Goal: Task Accomplishment & Management: Manage account settings

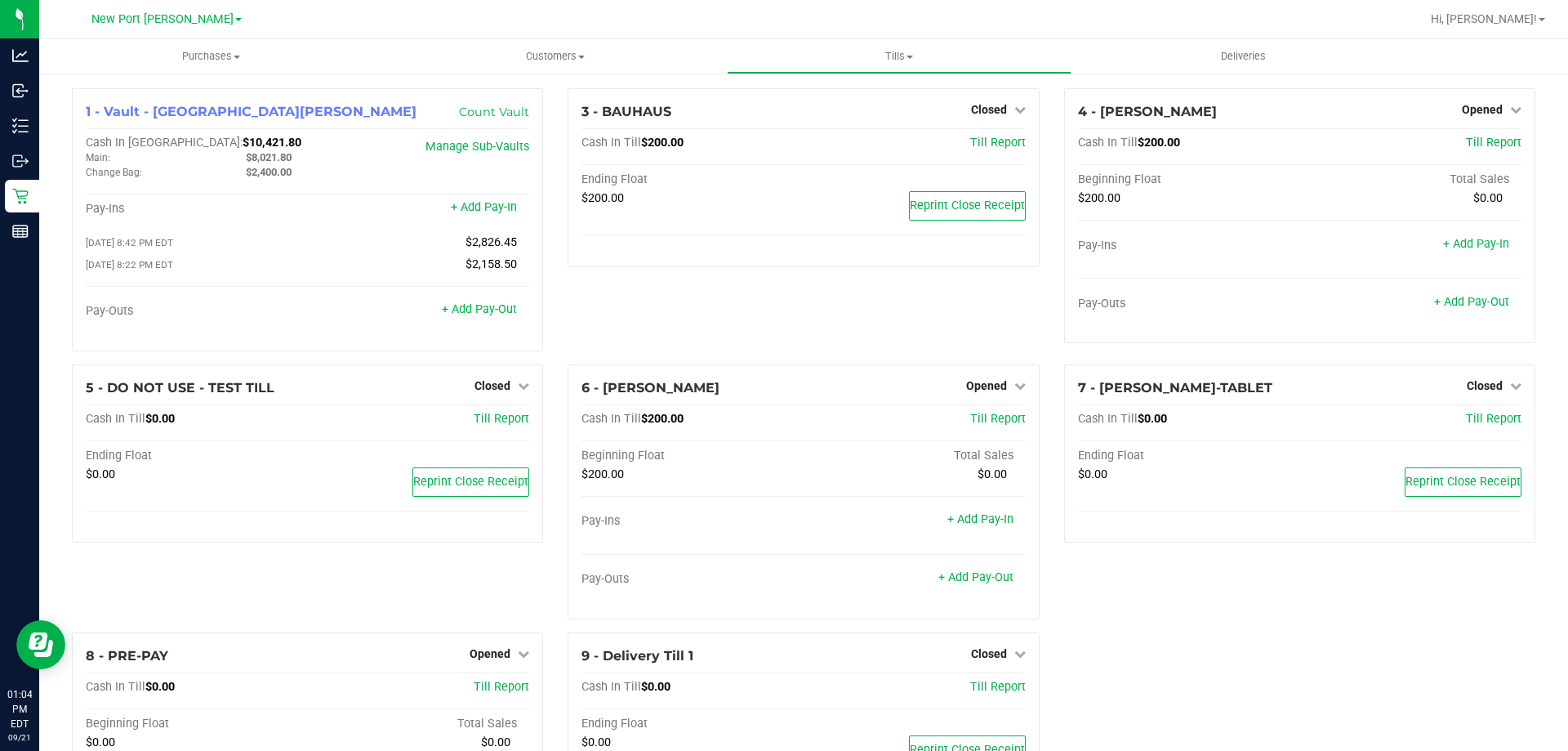
click at [782, 318] on div "3 - BAUHAUS Closed Open Till Cash In Till $200.00 Till Report Ending Float $200…" at bounding box center [804, 226] width 496 height 276
drag, startPoint x: 884, startPoint y: 287, endPoint x: 897, endPoint y: 286, distance: 13.0
click at [883, 288] on div "3 - BAUHAUS Closed Open Till Cash In Till $200.00 Till Report Ending Float $200…" at bounding box center [804, 226] width 496 height 276
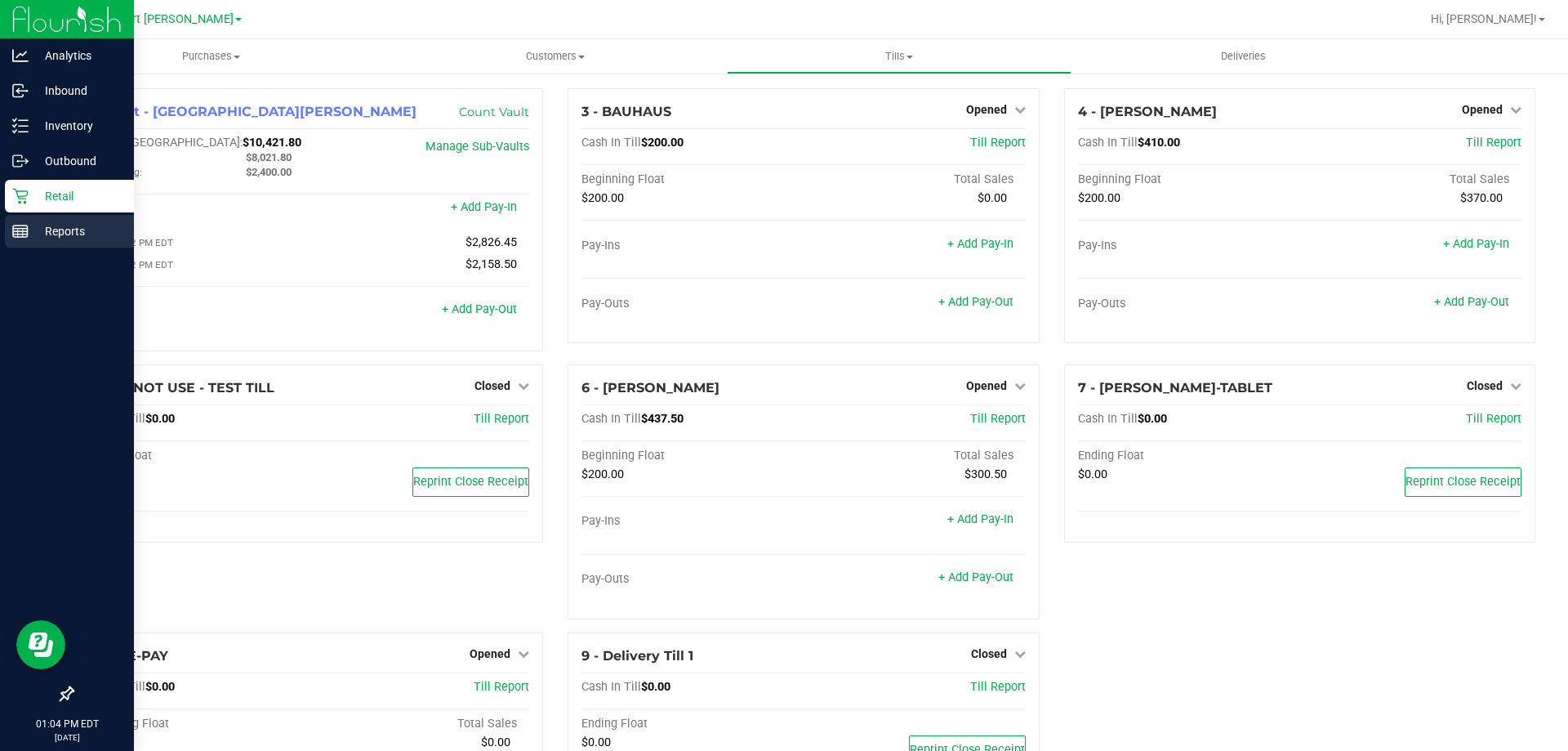
click at [66, 223] on p "Reports" at bounding box center [77, 231] width 98 height 20
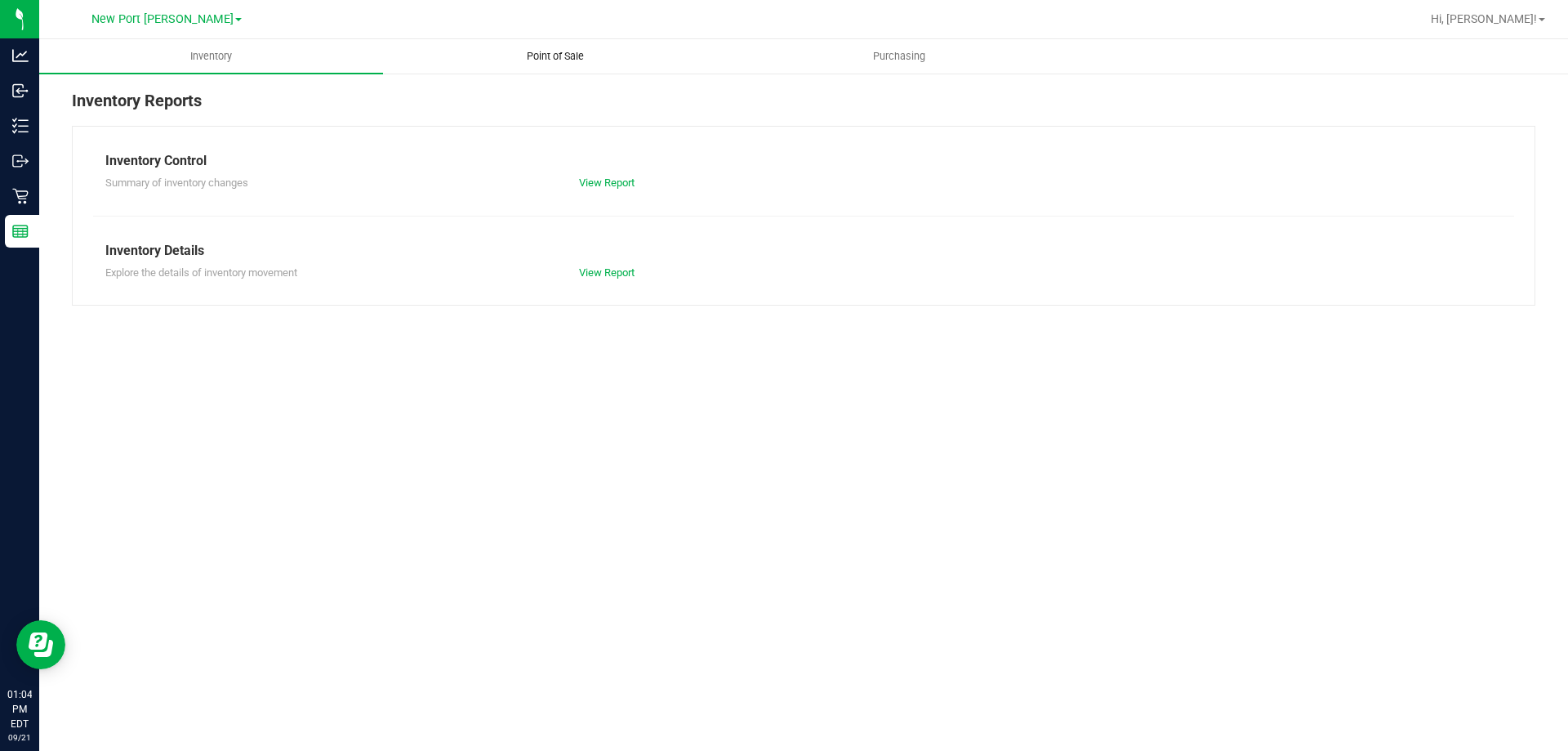
click at [568, 55] on span "Point of Sale" at bounding box center [555, 56] width 101 height 14
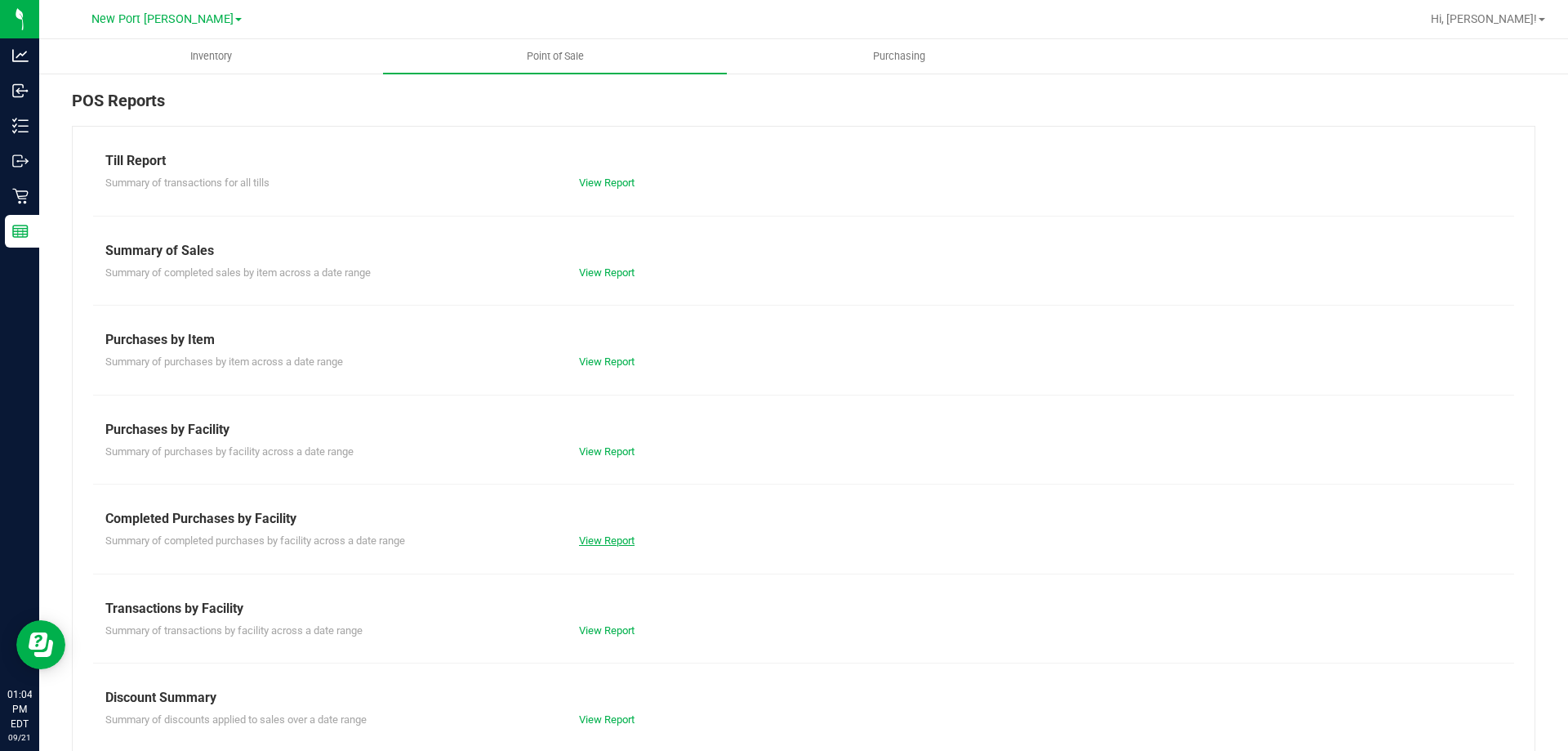
click at [614, 545] on link "View Report" at bounding box center [606, 540] width 55 height 12
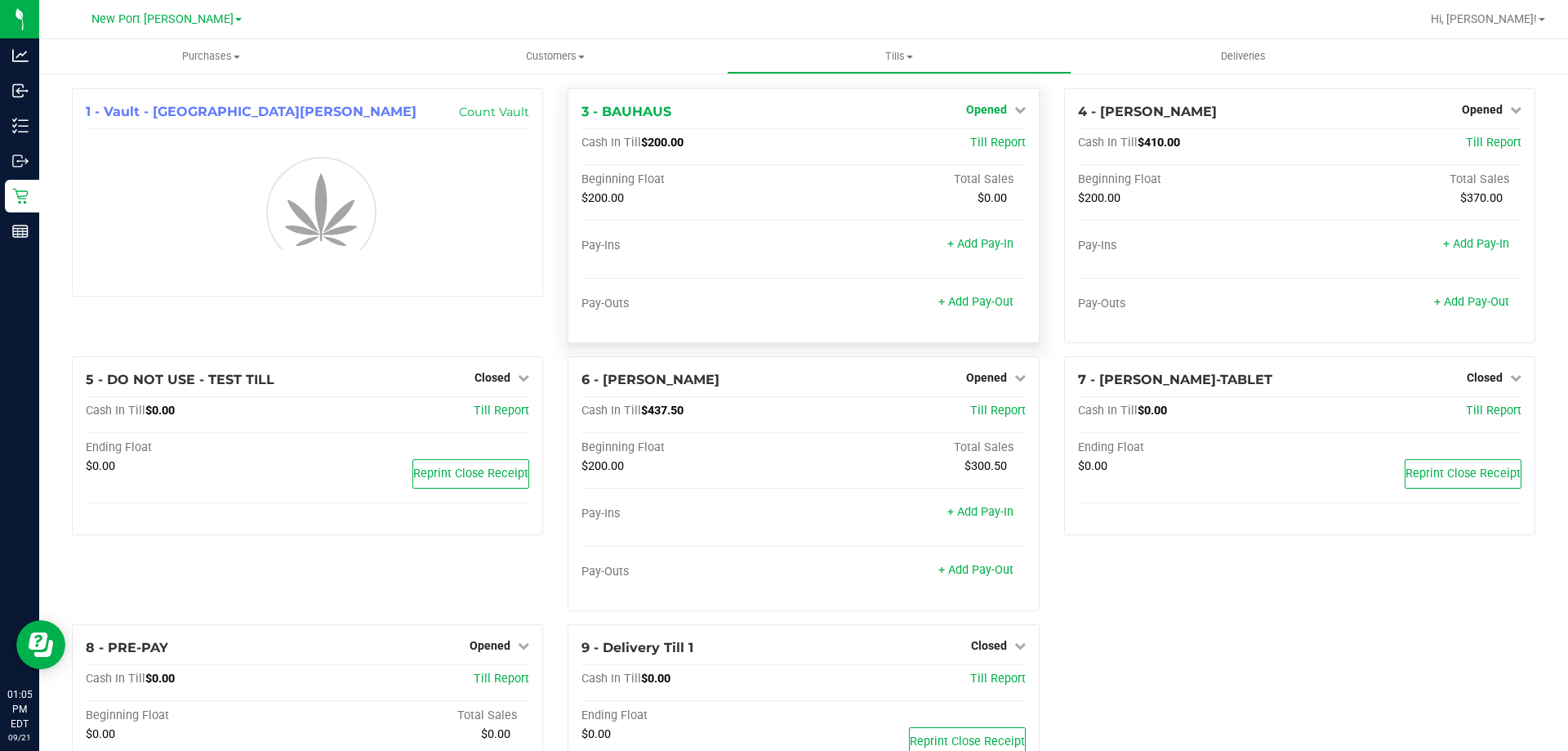
click at [1014, 109] on icon at bounding box center [1019, 109] width 11 height 11
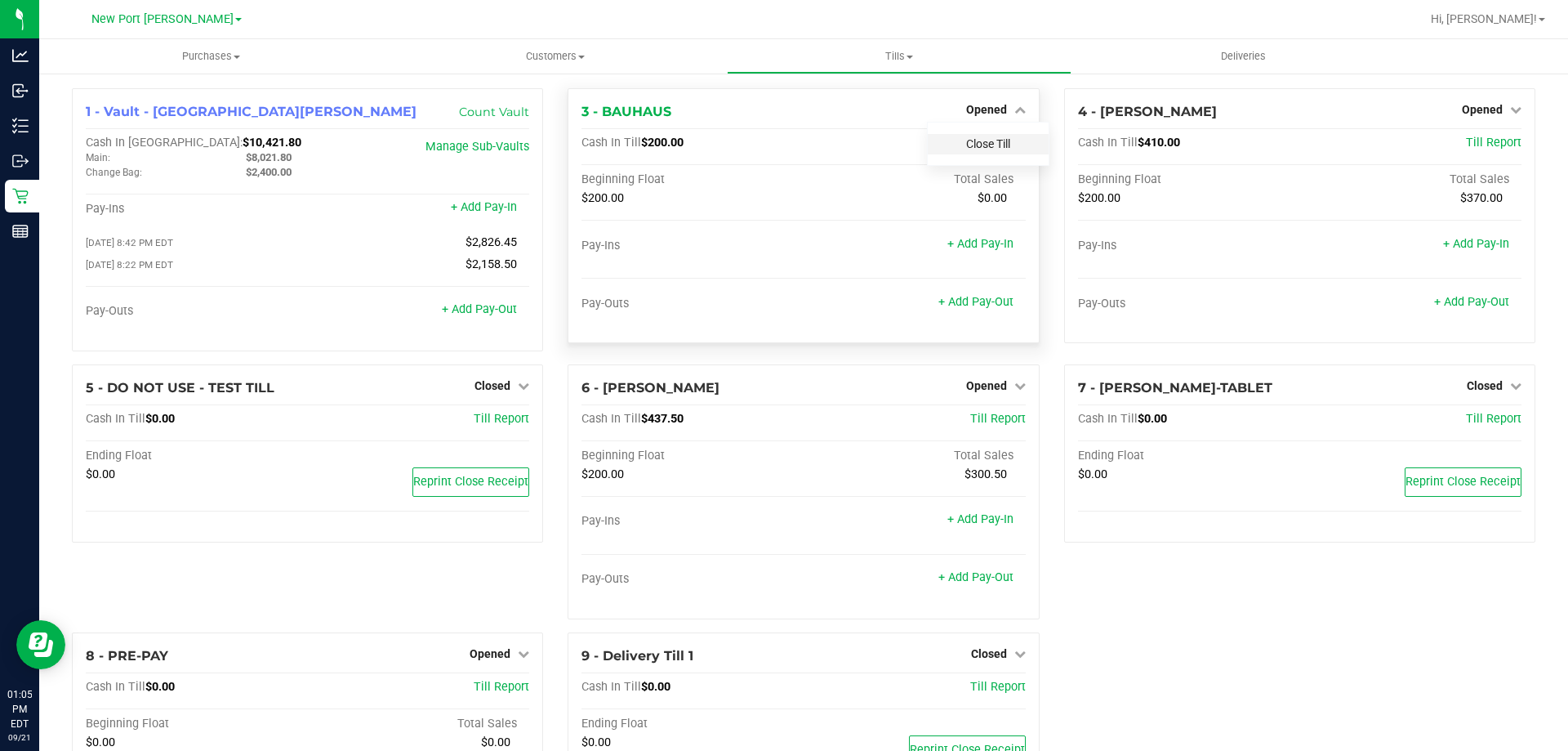
click at [971, 147] on link "Close Till" at bounding box center [988, 144] width 44 height 13
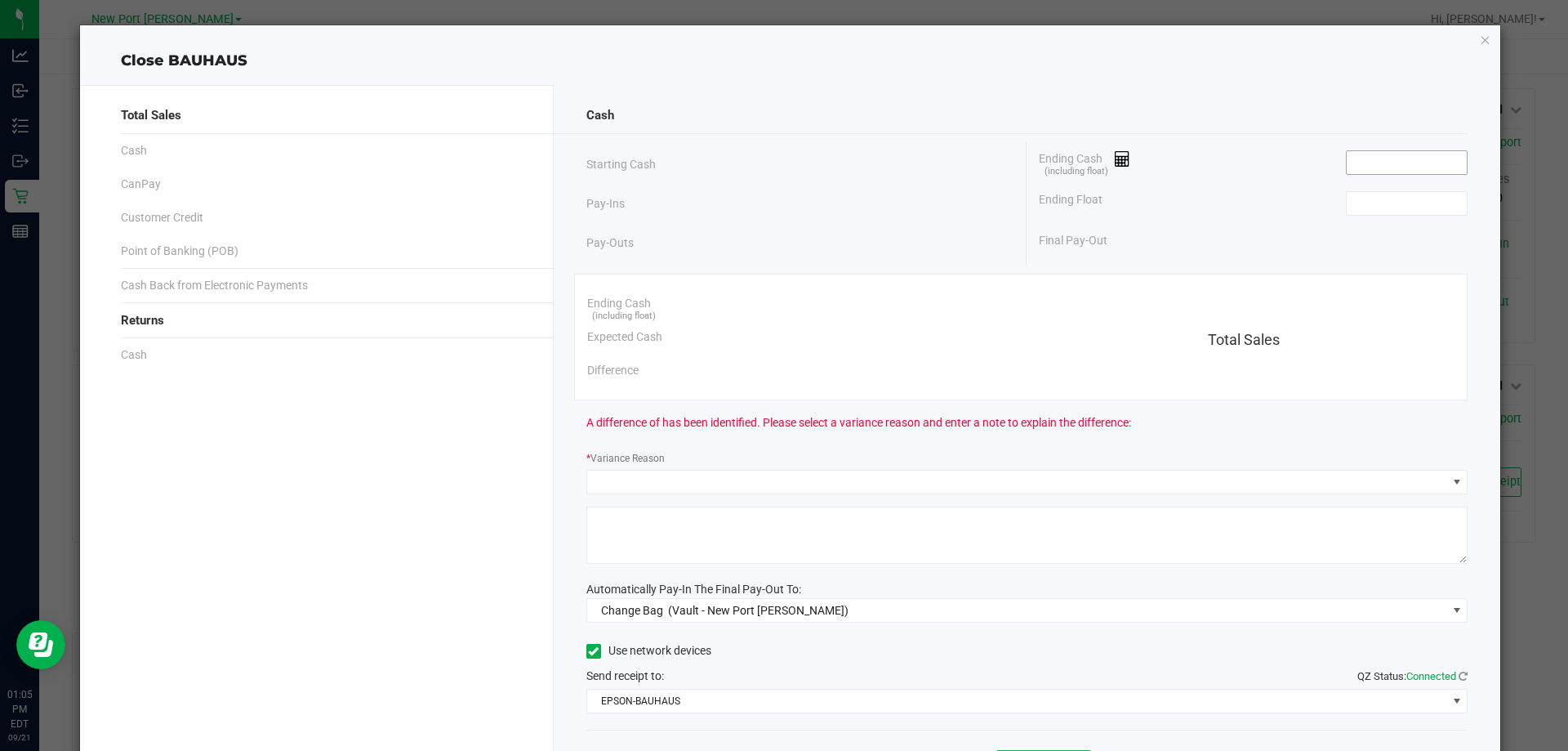
click at [1357, 162] on input at bounding box center [1406, 162] width 120 height 23
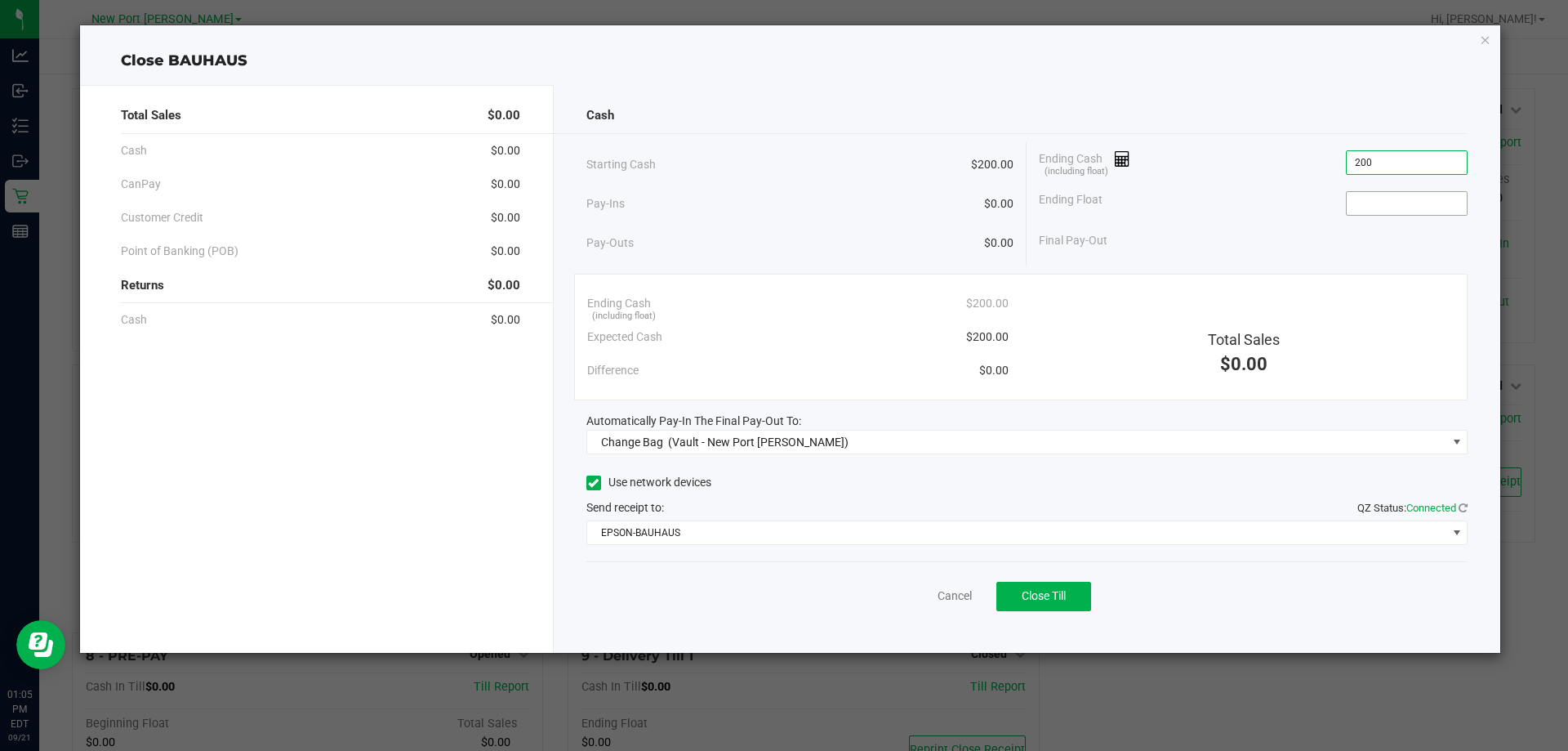
type input "$200.00"
click at [1383, 210] on input at bounding box center [1406, 203] width 120 height 23
type input "$200.00"
drag, startPoint x: 1266, startPoint y: 202, endPoint x: 1122, endPoint y: 284, distance: 165.7
click at [1264, 202] on div "Ending Float $200.00" at bounding box center [1253, 203] width 429 height 41
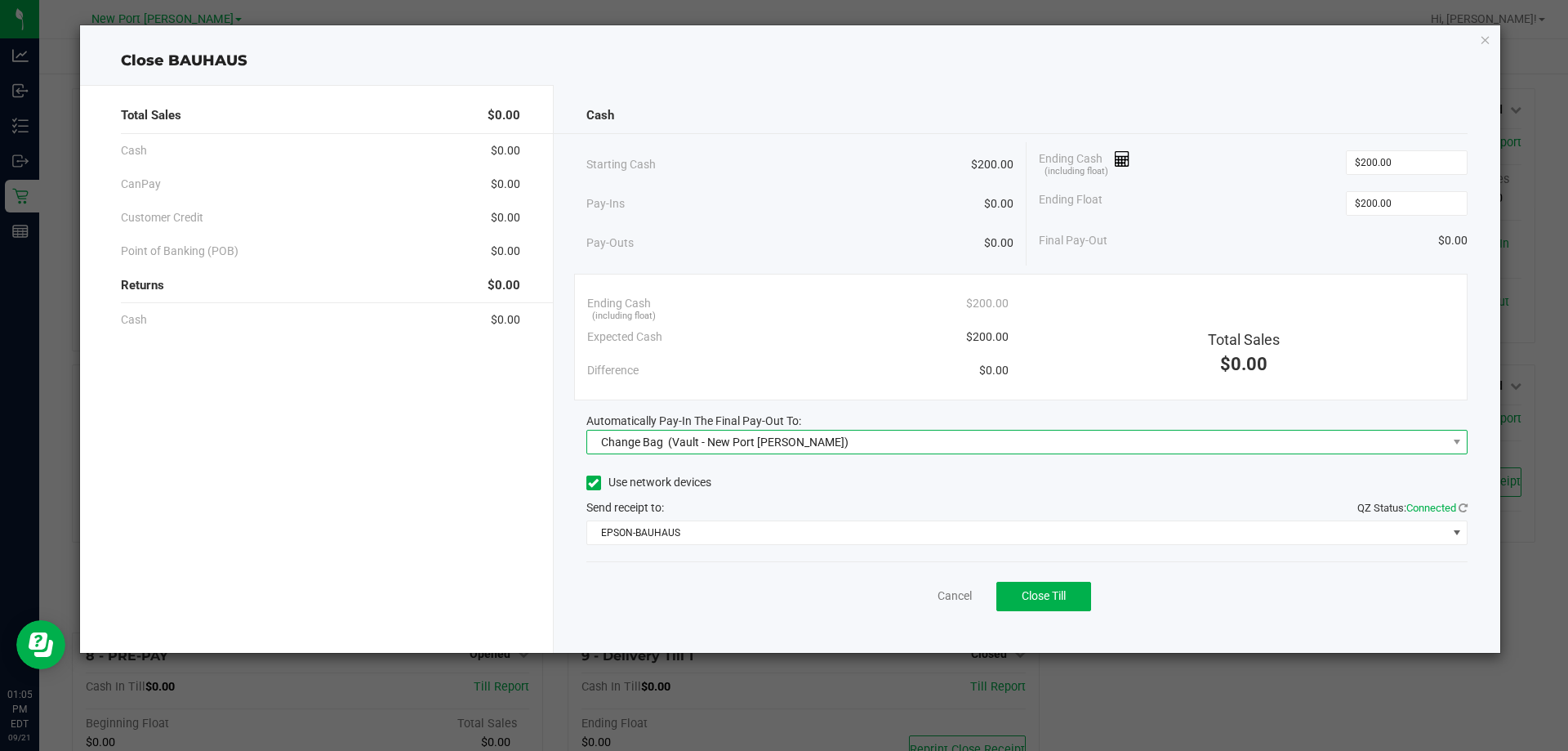
click at [857, 439] on span "Change Bag (Vault - New Port Richey WC)" at bounding box center [1017, 442] width 860 height 23
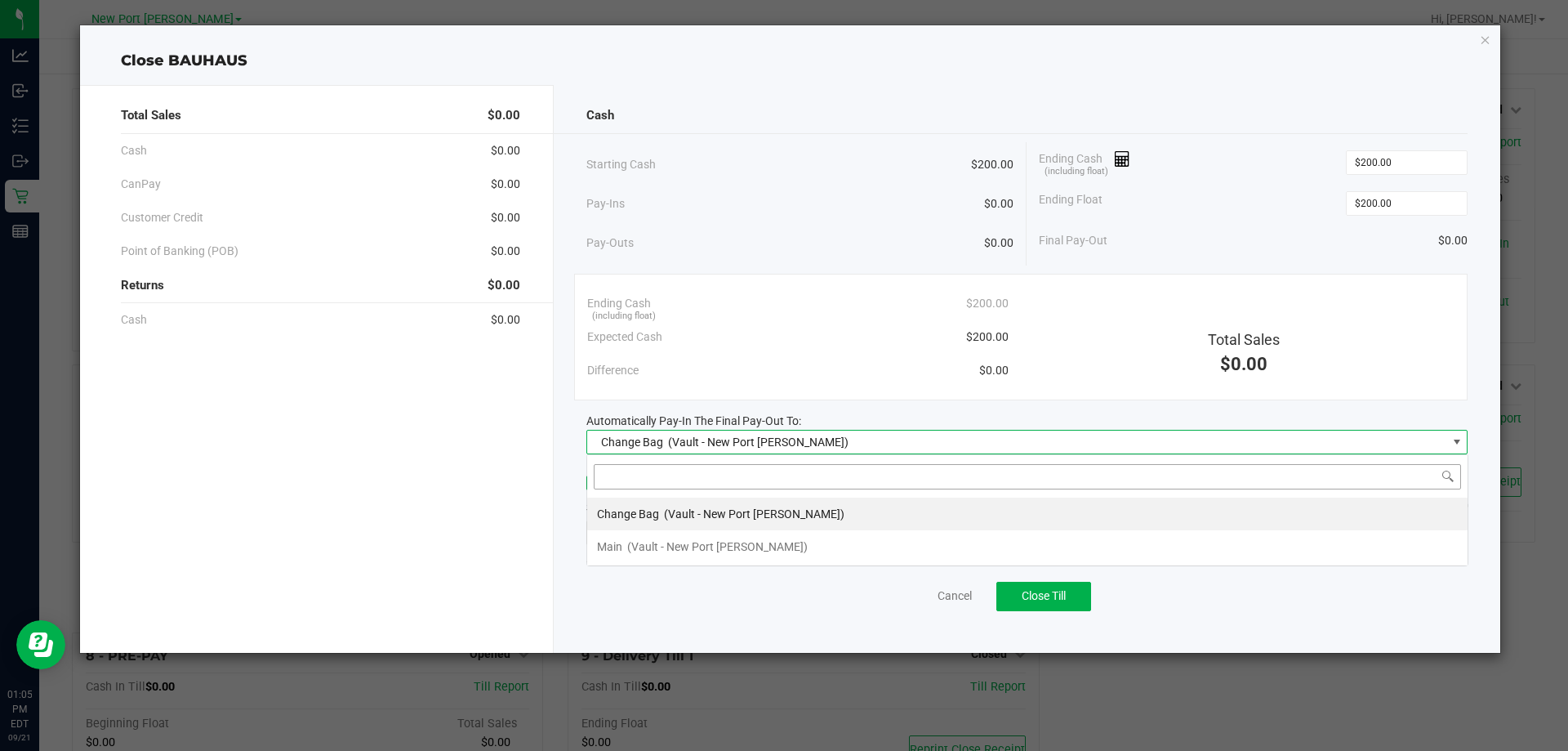
scroll to position [25, 881]
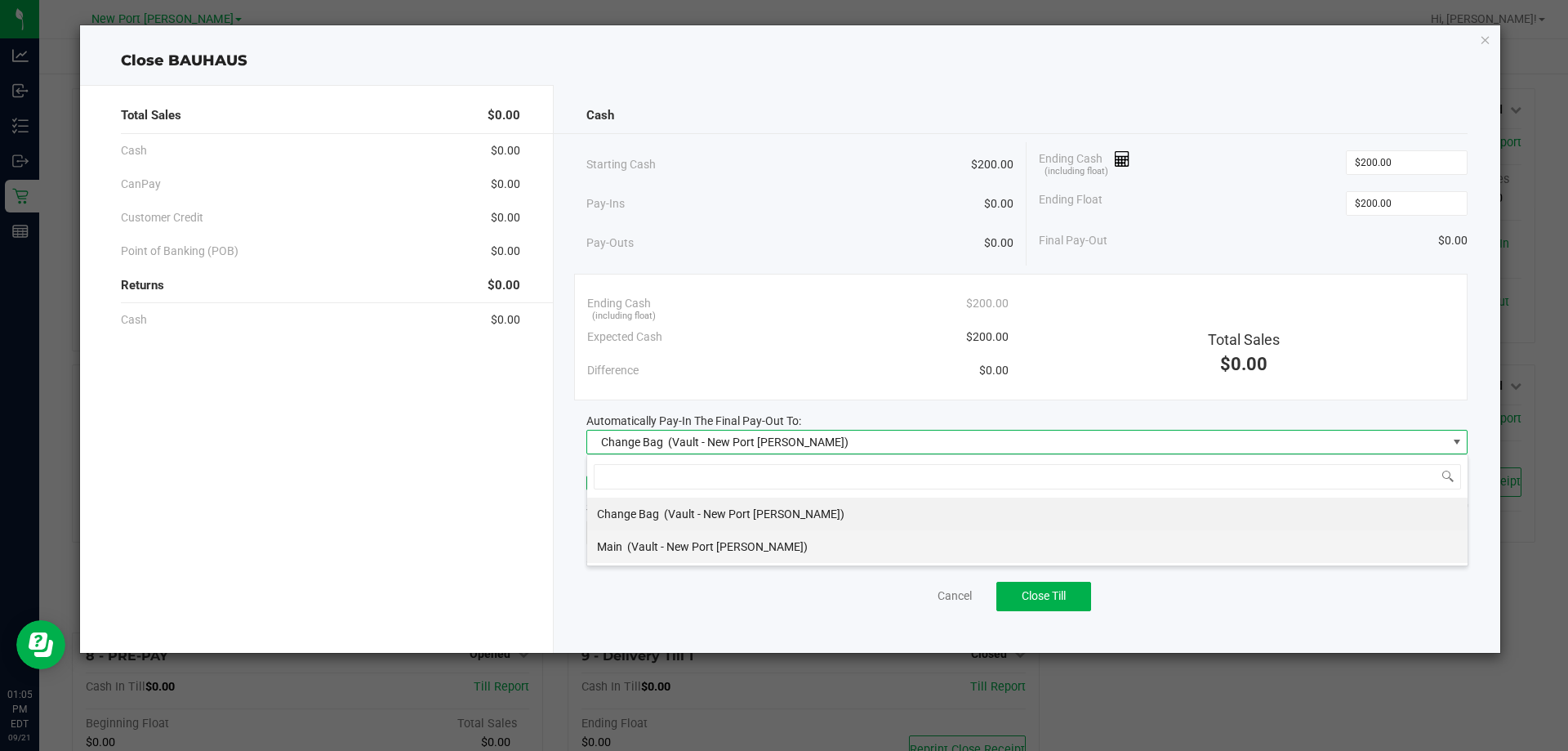
click at [703, 545] on span "(Vault - New Port Richey WC)" at bounding box center [717, 545] width 180 height 13
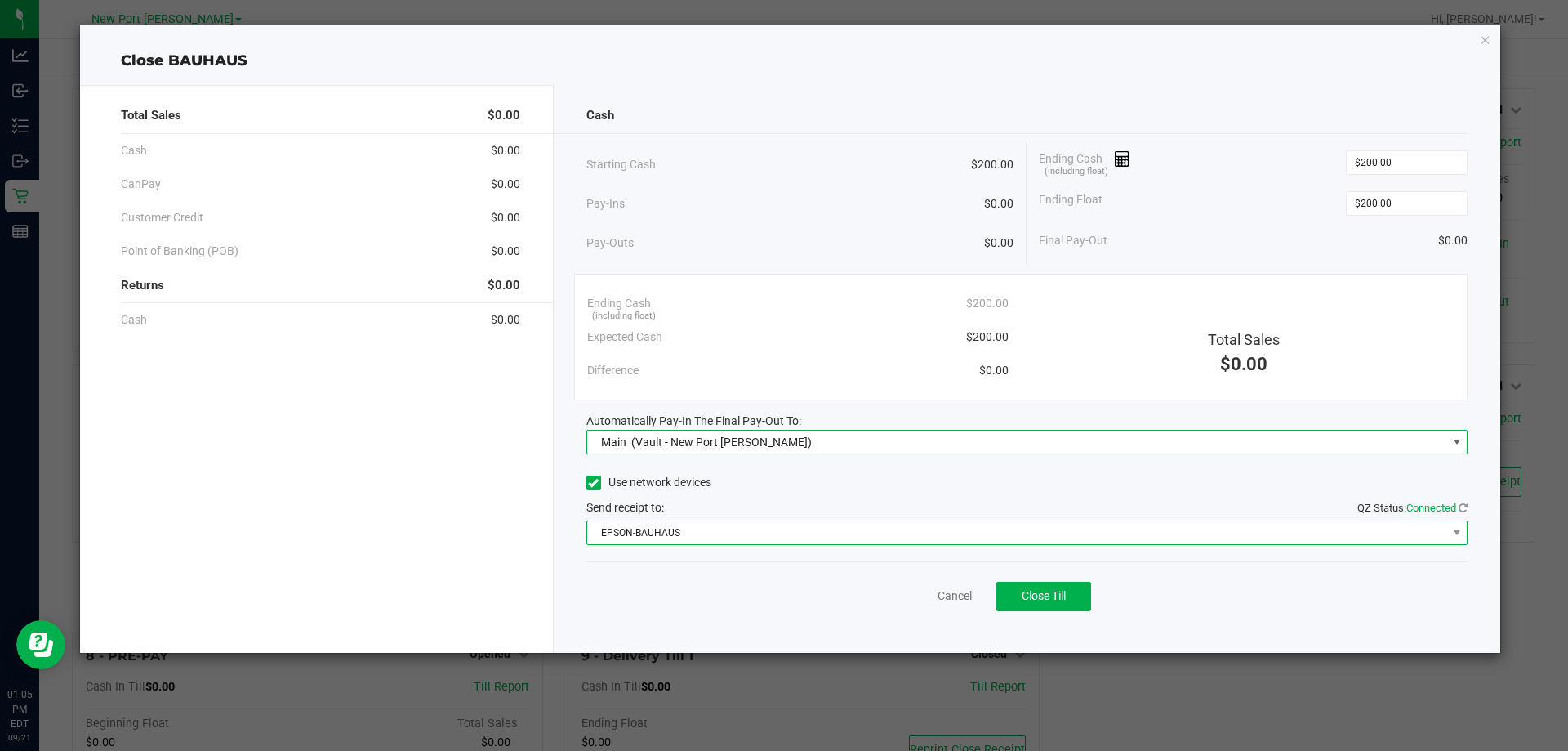
click at [910, 534] on span "EPSON-BAUHAUS" at bounding box center [1017, 532] width 860 height 23
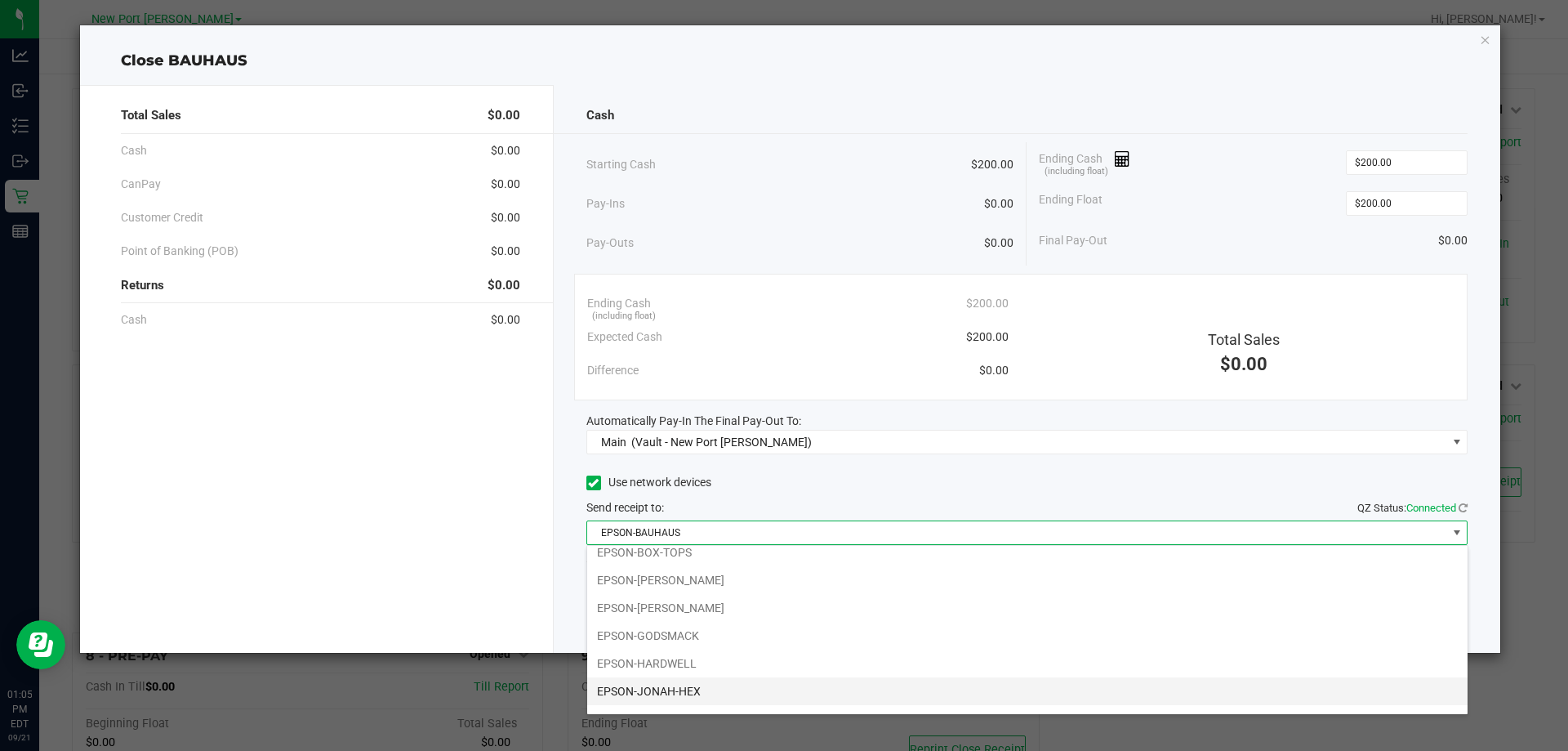
scroll to position [59, 0]
drag, startPoint x: 682, startPoint y: 697, endPoint x: 712, endPoint y: 688, distance: 31.3
click at [685, 696] on li "EPSON-LED-ZEPPLIN" at bounding box center [1027, 697] width 880 height 28
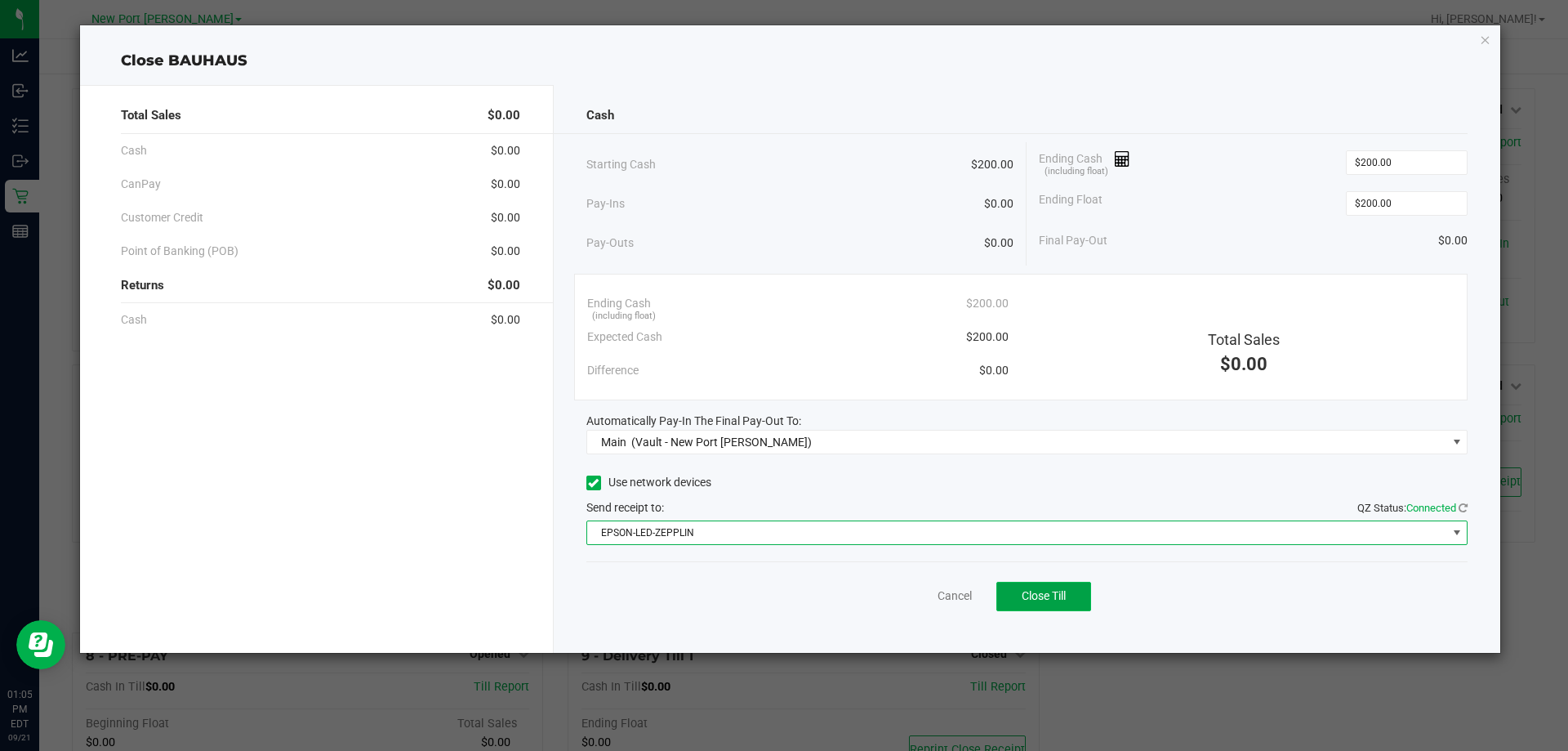
click at [1047, 602] on span "Close Till" at bounding box center [1044, 595] width 44 height 13
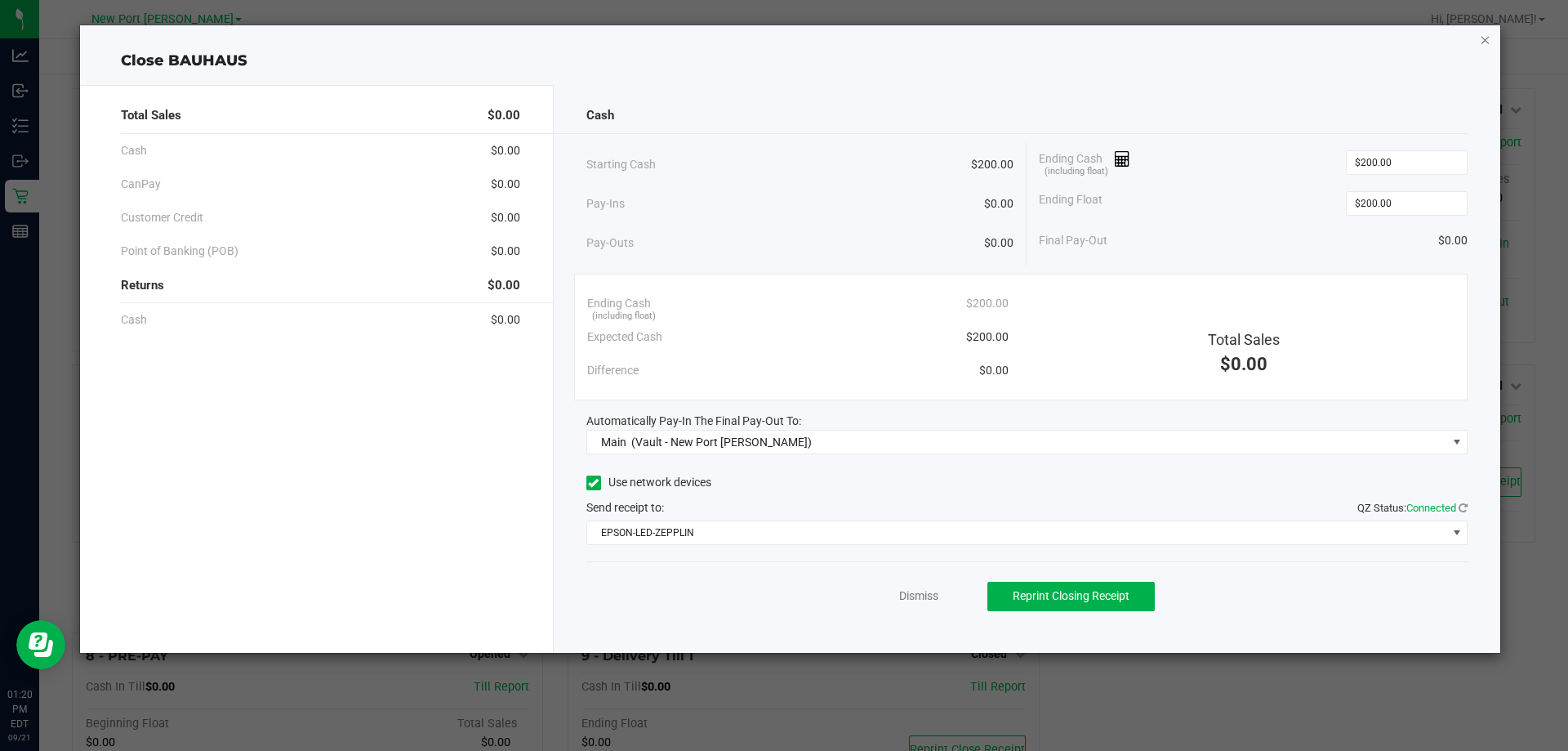
click at [1483, 35] on icon "button" at bounding box center [1485, 39] width 11 height 20
